Goal: Communication & Community: Answer question/provide support

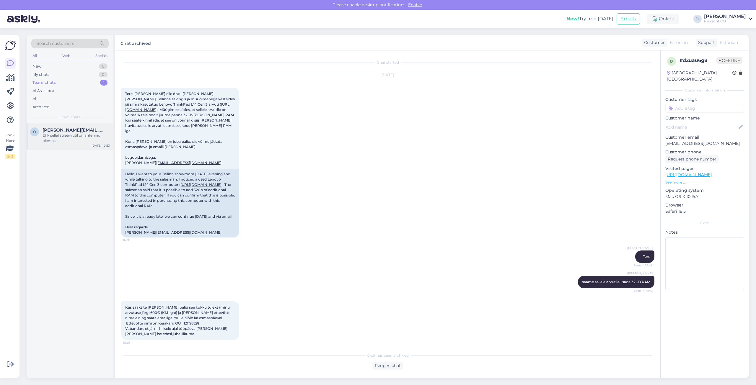
scroll to position [44, 0]
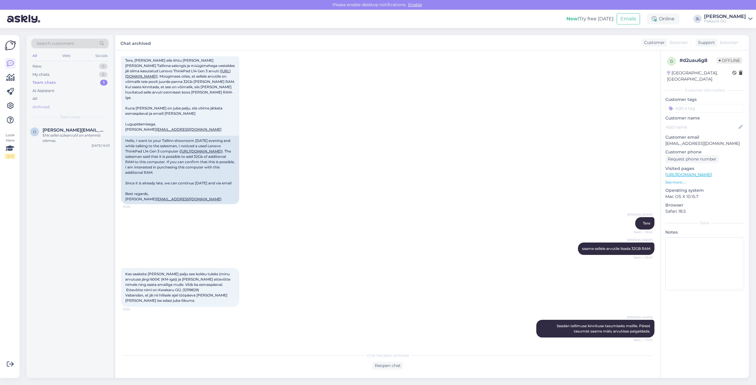
click at [44, 108] on div "Archived" at bounding box center [40, 107] width 17 height 6
click at [66, 45] on span "Search customers" at bounding box center [56, 43] width 38 height 6
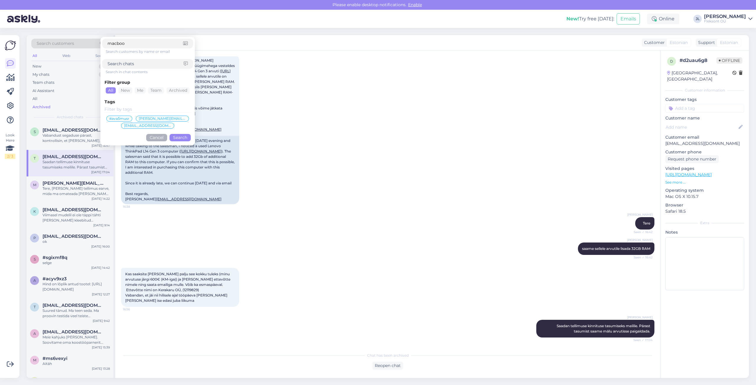
type input "macbook"
click button "Search" at bounding box center [180, 137] width 21 height 7
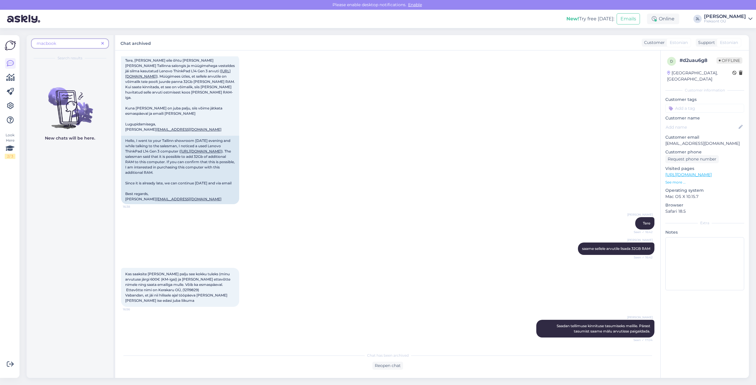
click at [103, 44] on icon at bounding box center [102, 44] width 3 height 4
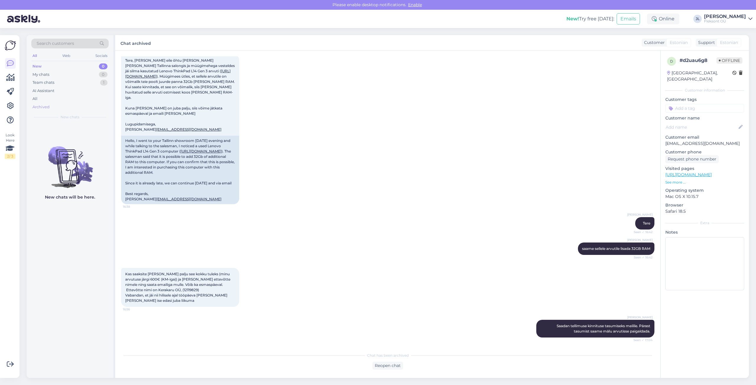
click at [42, 107] on div "Archived" at bounding box center [40, 107] width 17 height 6
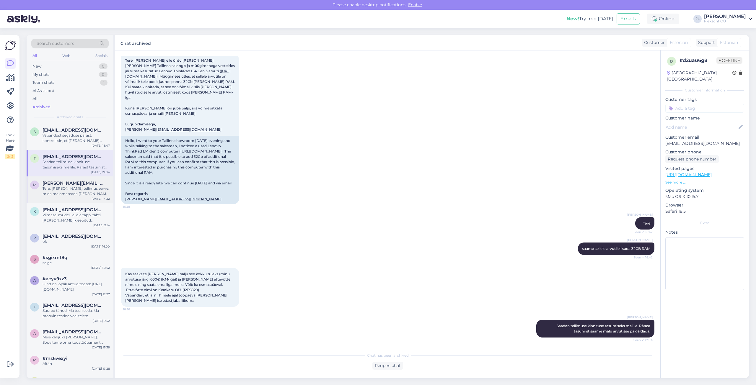
click at [70, 188] on div "Tere, [PERSON_NAME] tellimus earve, mida ma omateada [PERSON_NAME] tellinud ei …" at bounding box center [76, 191] width 67 height 11
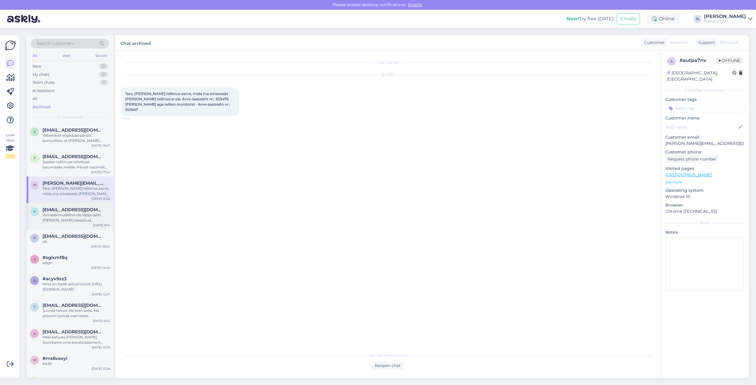
click at [66, 219] on div "Viimasel mudelil ei ole täppi tähti [PERSON_NAME] kleebitud klaviatuuril aga so…" at bounding box center [76, 218] width 67 height 11
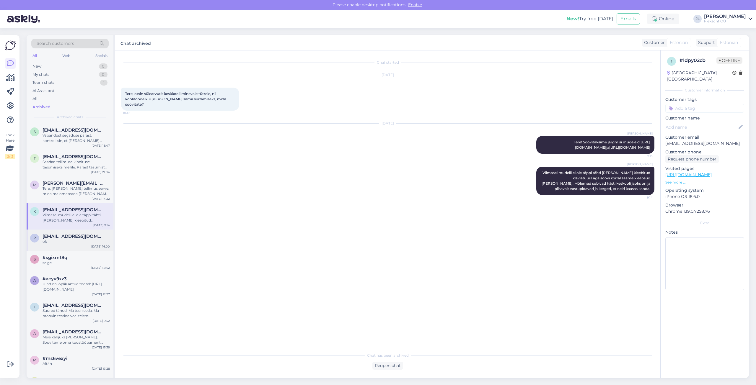
click at [66, 241] on div "ok" at bounding box center [76, 241] width 67 height 5
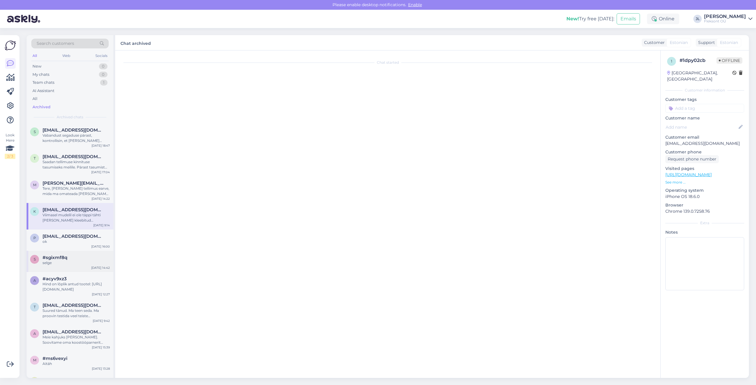
scroll to position [430, 0]
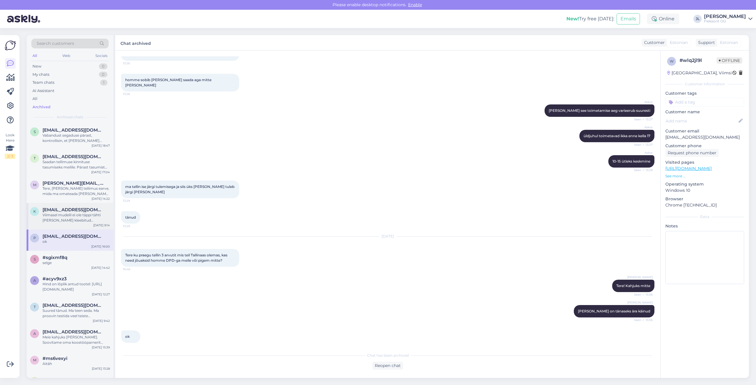
click at [57, 215] on div "Viimasel mudelil ei ole täppi tähti [PERSON_NAME] kleebitud klaviatuuril aga so…" at bounding box center [76, 218] width 67 height 11
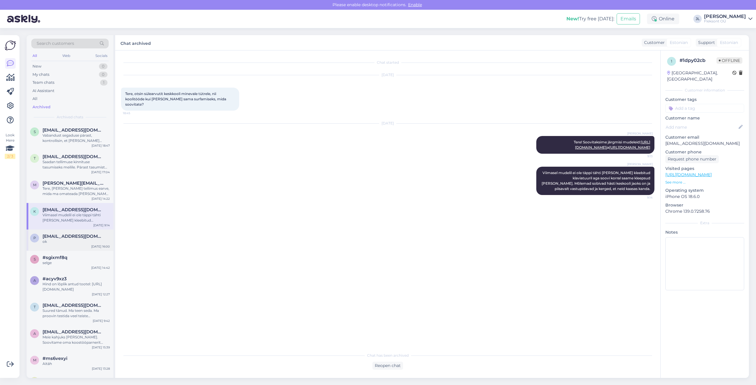
click at [60, 249] on div "p [EMAIL_ADDRESS][DOMAIN_NAME] ok [DATE] 16:00" at bounding box center [70, 240] width 87 height 21
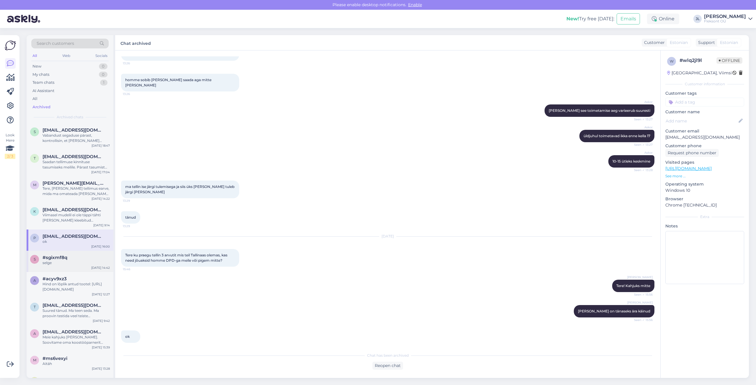
scroll to position [30, 0]
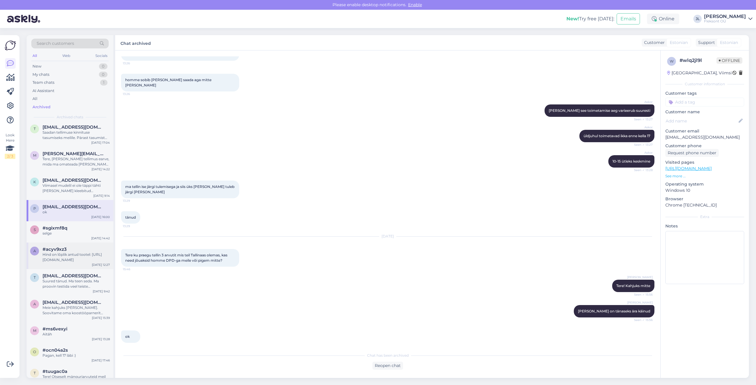
drag, startPoint x: 61, startPoint y: 244, endPoint x: 60, endPoint y: 247, distance: 3.0
click at [60, 247] on div "a #acyv9xz3 Hind on lõplik antud tootel: [URL][DOMAIN_NAME] [DATE] 12:27" at bounding box center [70, 256] width 87 height 27
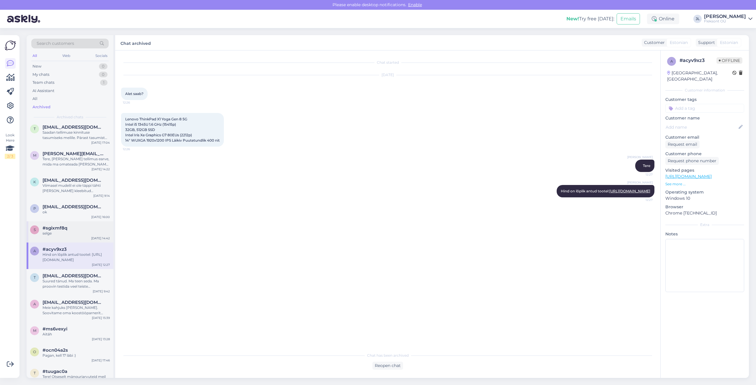
click at [67, 225] on div "s #sgixmf8q selge [DATE] 14:42" at bounding box center [70, 232] width 87 height 21
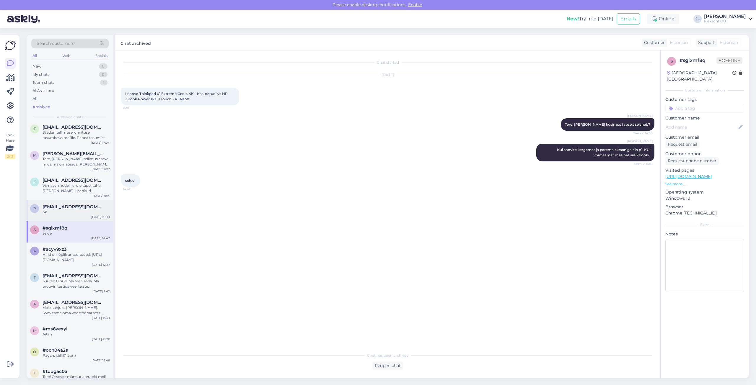
click at [67, 221] on div "p [EMAIL_ADDRESS][DOMAIN_NAME] ok [DATE] 16:00" at bounding box center [70, 210] width 87 height 21
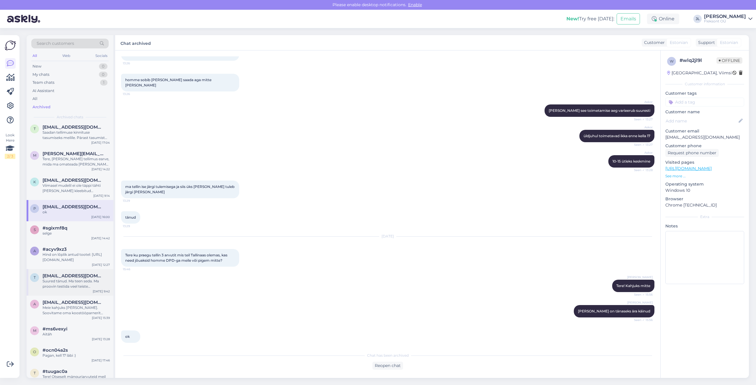
click at [51, 278] on span "[EMAIL_ADDRESS][DOMAIN_NAME]" at bounding box center [73, 276] width 61 height 5
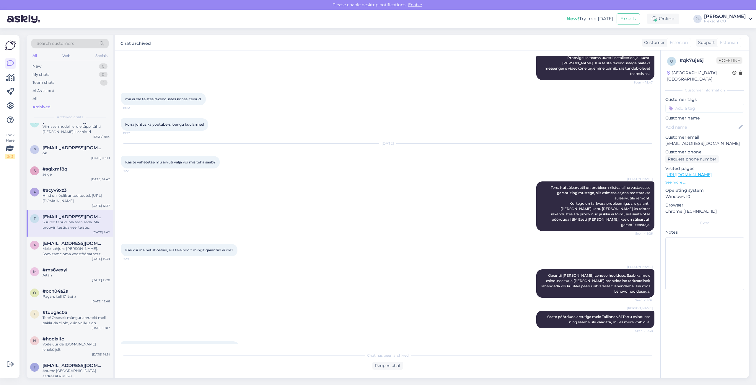
scroll to position [317, 0]
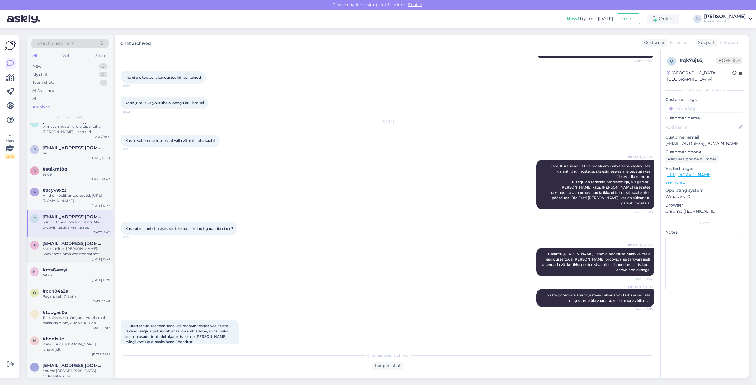
click at [76, 256] on div "Meie kahjuks [PERSON_NAME]. Soovitame oma koostööparnerit [DOMAIN_NAME]" at bounding box center [76, 251] width 67 height 11
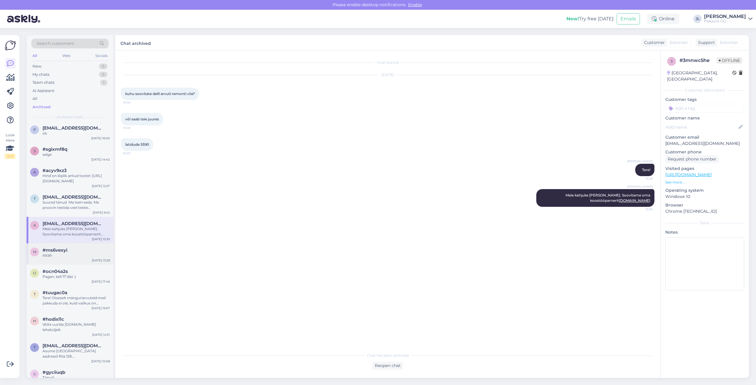
scroll to position [118, 0]
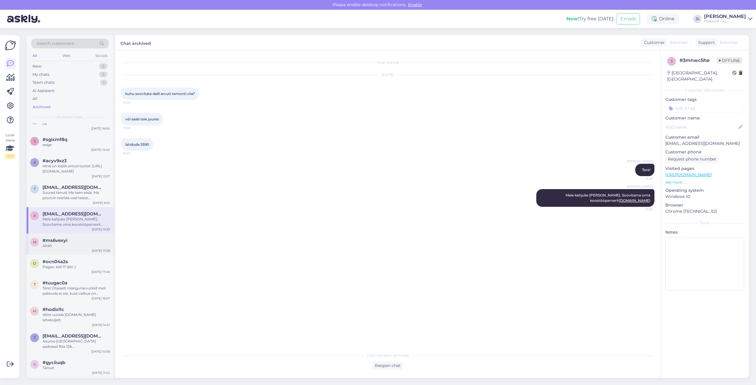
click at [65, 253] on div "m #ms6vexyi Aitäh [DATE] 13:28" at bounding box center [70, 244] width 87 height 21
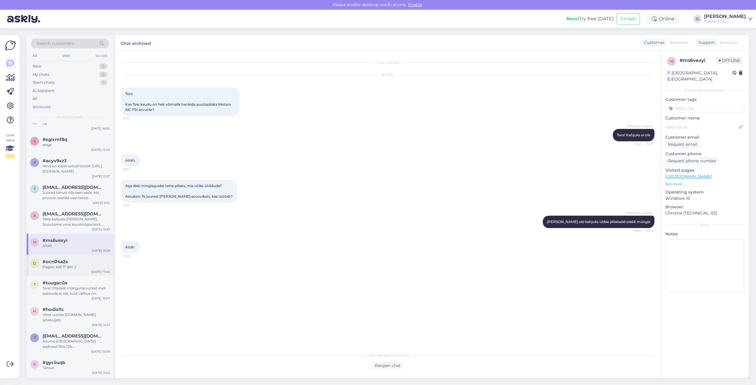
click at [68, 266] on div "Pagan, kell 17 läbi :)" at bounding box center [76, 267] width 67 height 5
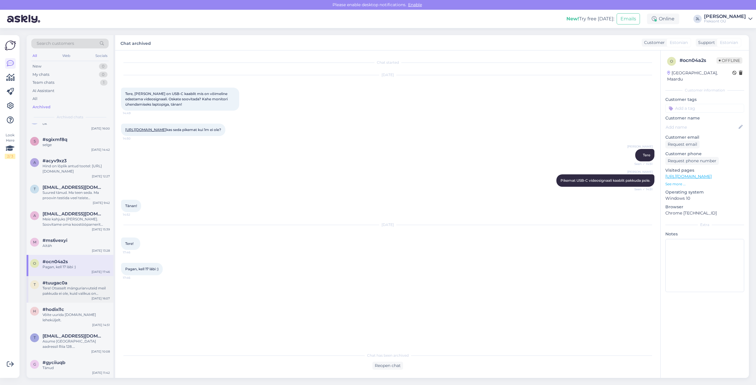
click at [67, 287] on div "Tere! Otseselt mänguriarvuteid meil pakkuda ei ole, kuid valikus on äriklassi t…" at bounding box center [76, 291] width 67 height 11
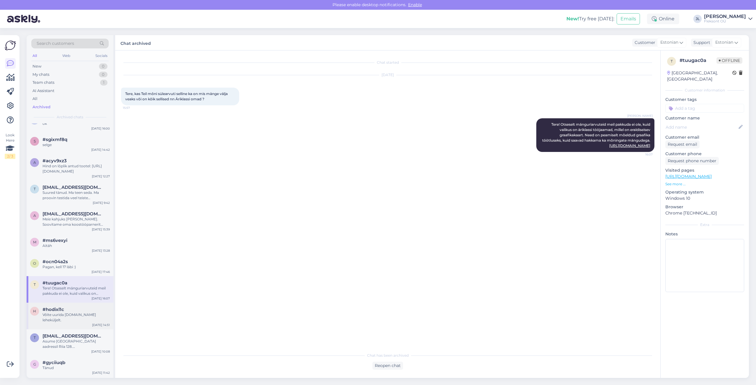
click at [54, 308] on span "#hodixl1c" at bounding box center [54, 309] width 22 height 5
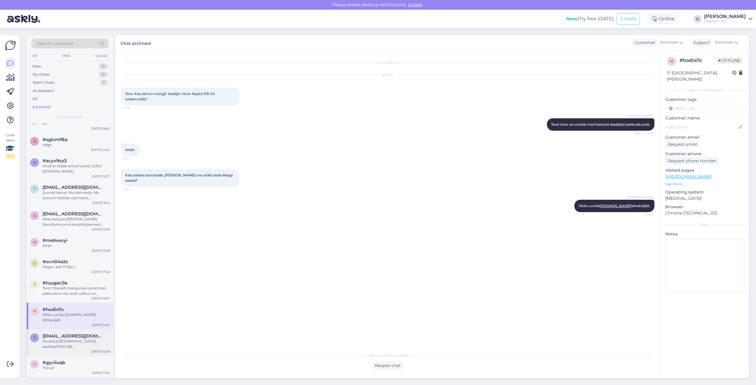
click at [61, 339] on div "Asume [GEOGRAPHIC_DATA] aadressil Riia 128. [GEOGRAPHIC_DATA] [GEOGRAPHIC_DATA]…" at bounding box center [76, 344] width 67 height 11
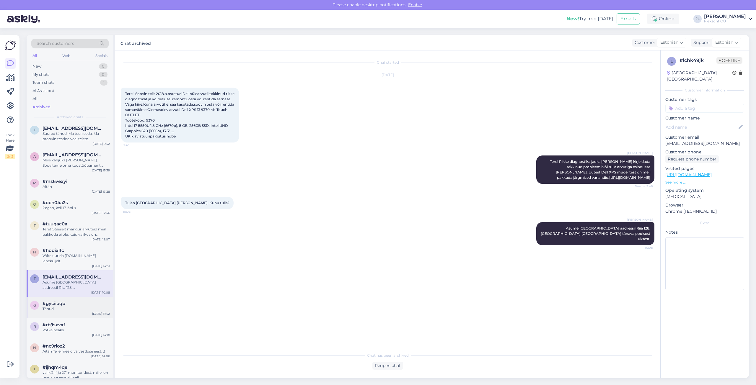
click at [71, 307] on div "Tänud" at bounding box center [76, 309] width 67 height 5
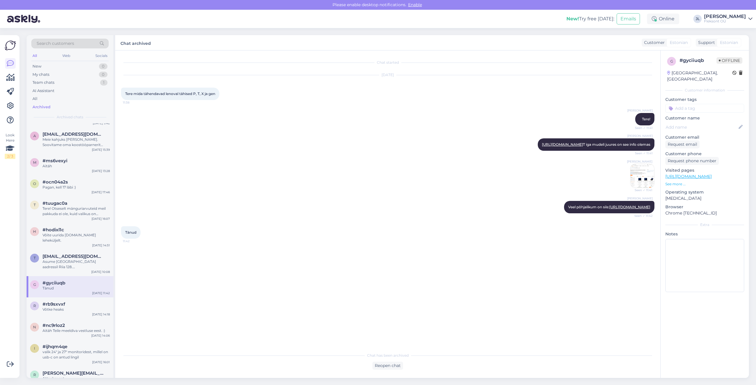
scroll to position [207, 0]
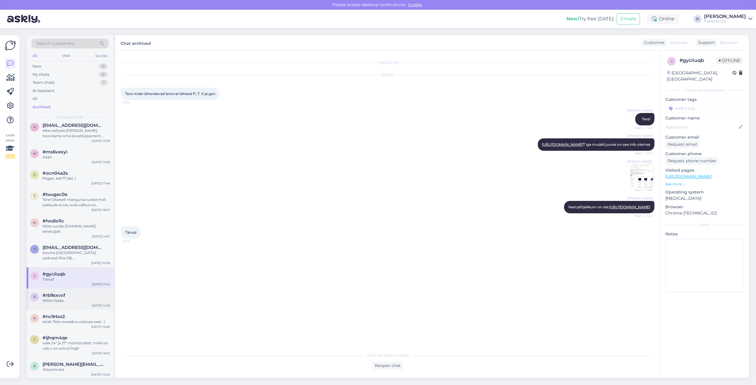
click at [59, 302] on div "r #rb9sxvxf Võtke heaks [DATE] 14:18" at bounding box center [70, 299] width 87 height 21
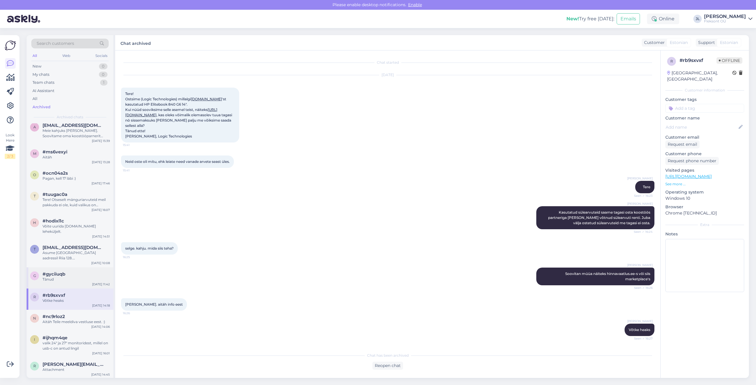
scroll to position [853, 0]
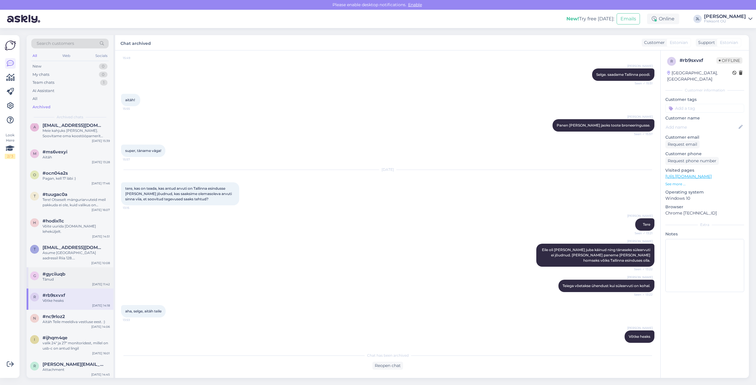
click at [62, 281] on div "g #gyciiuqb Tänud [DATE] 11:42" at bounding box center [70, 278] width 87 height 21
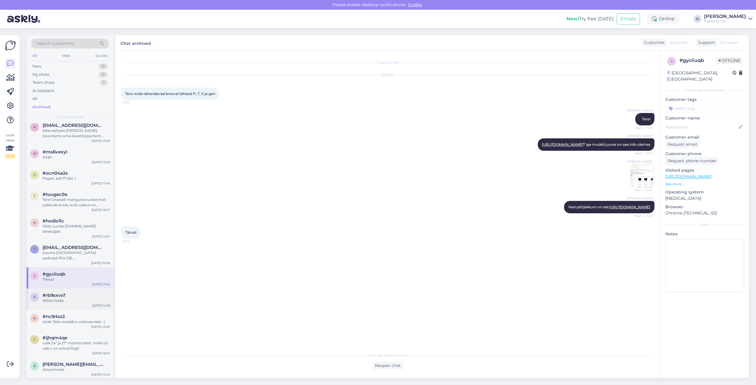
click at [61, 293] on span "#rb9sxvxf" at bounding box center [54, 295] width 23 height 5
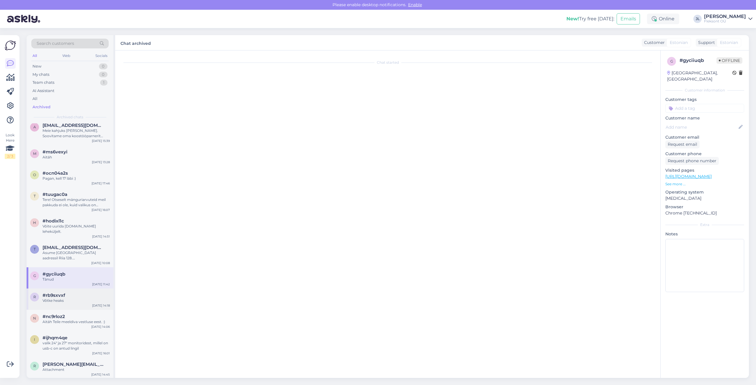
scroll to position [853, 0]
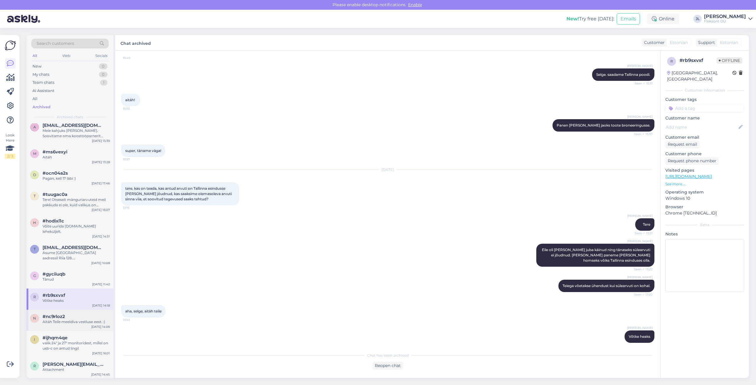
click at [61, 314] on span "#nc9rloz2" at bounding box center [54, 316] width 22 height 5
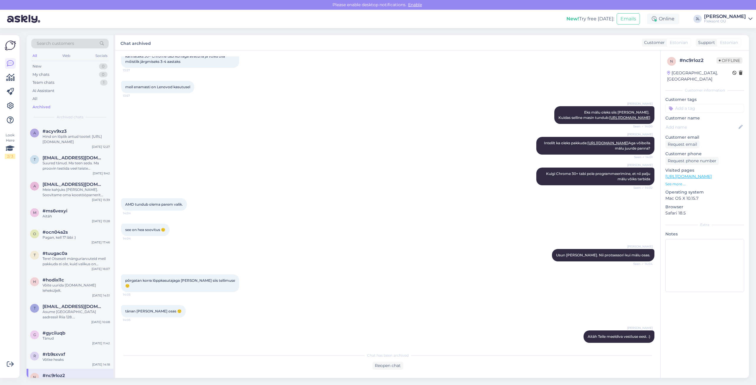
scroll to position [0, 0]
